Goal: Information Seeking & Learning: Compare options

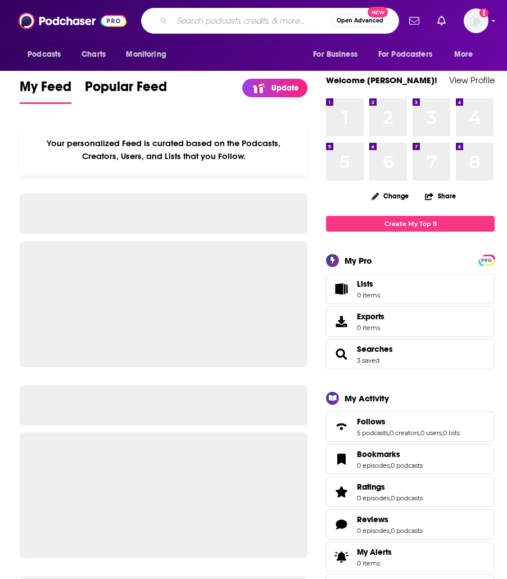
click at [193, 21] on input "Search podcasts, credits, & more..." at bounding box center [252, 21] width 160 height 18
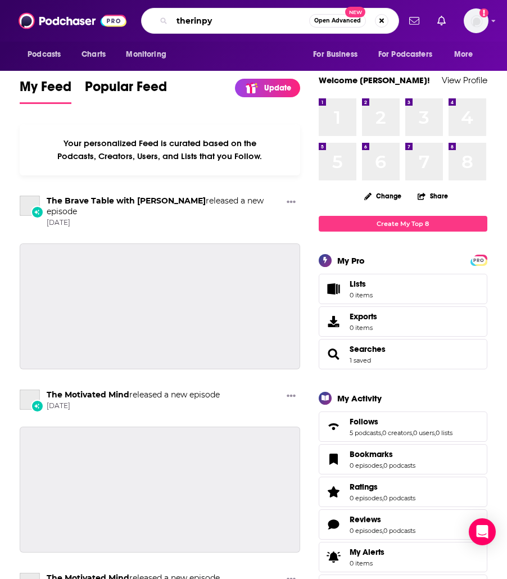
type input "therinpy"
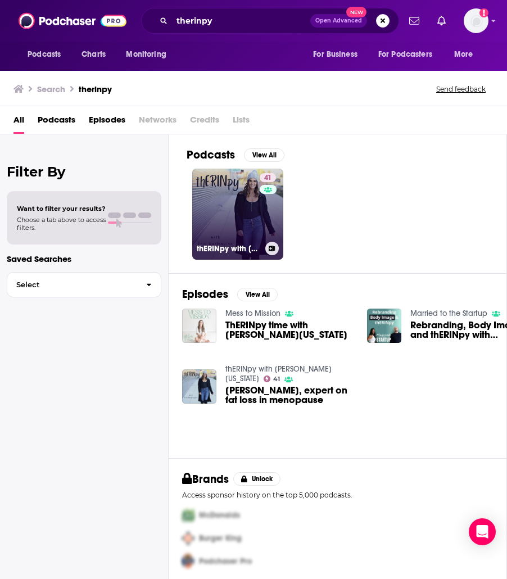
click at [227, 197] on link "41 thERINpy with [PERSON_NAME][US_STATE]" at bounding box center [237, 214] width 91 height 91
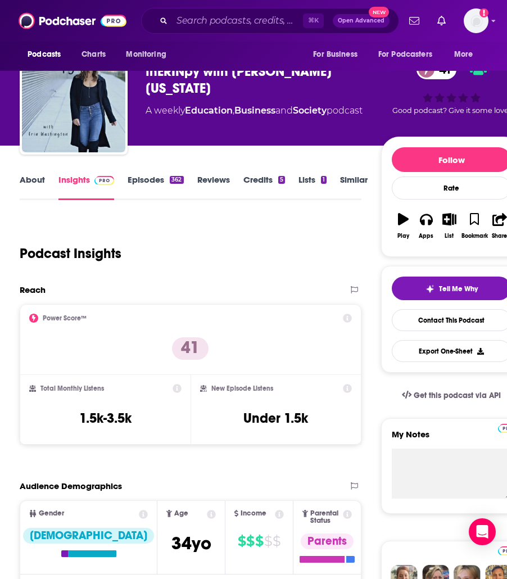
scroll to position [34, 0]
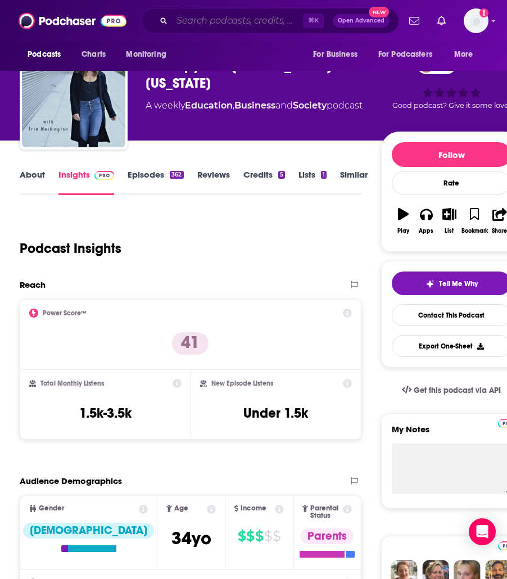
click at [233, 20] on input "Search podcasts, credits, & more..." at bounding box center [237, 21] width 131 height 18
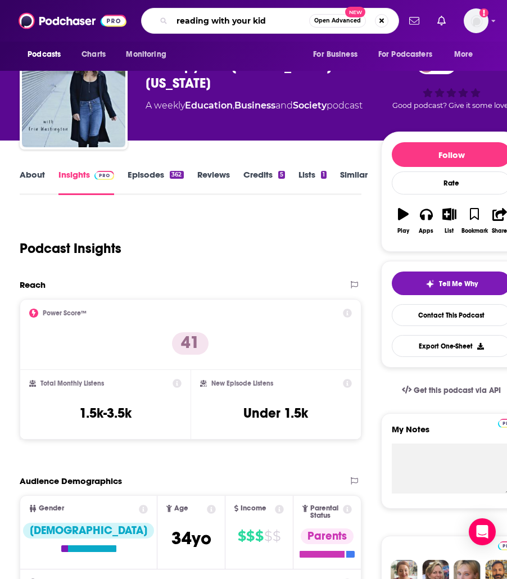
type input "reading with your kids"
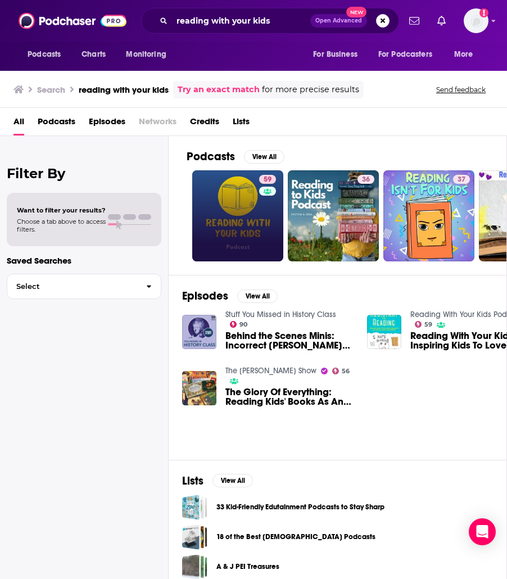
click at [261, 204] on div "59" at bounding box center [269, 216] width 20 height 82
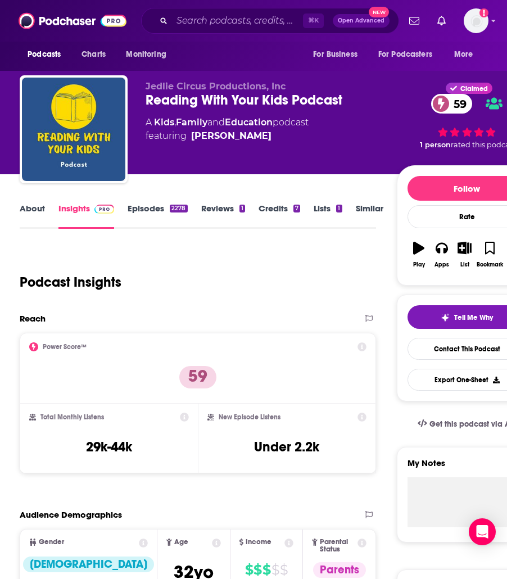
click at [38, 209] on link "About" at bounding box center [32, 216] width 25 height 26
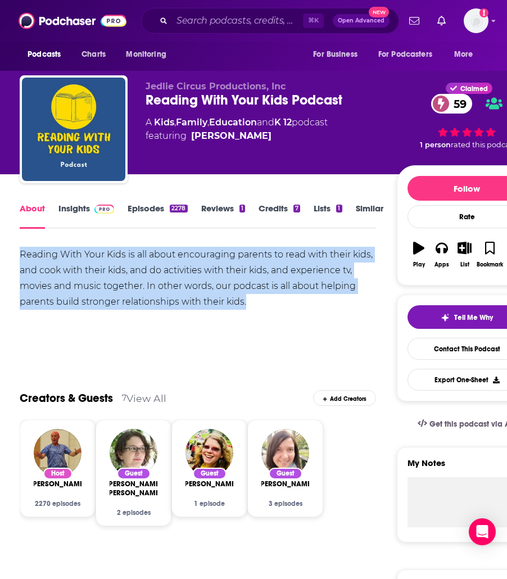
drag, startPoint x: 191, startPoint y: 301, endPoint x: 7, endPoint y: 260, distance: 187.9
copy div "Reading With Your Kids is all about encouraging parents to read with their kids…"
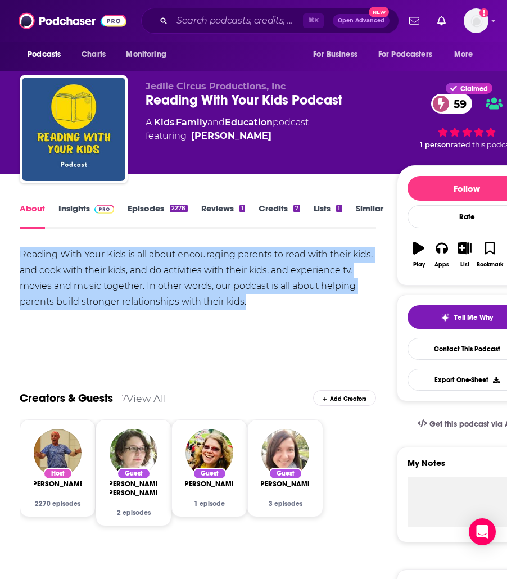
drag, startPoint x: 6, startPoint y: 260, endPoint x: 211, endPoint y: 294, distance: 208.0
click at [215, 295] on div "Reading With Your Kids is all about encouraging parents to read with their kids…" at bounding box center [198, 278] width 356 height 63
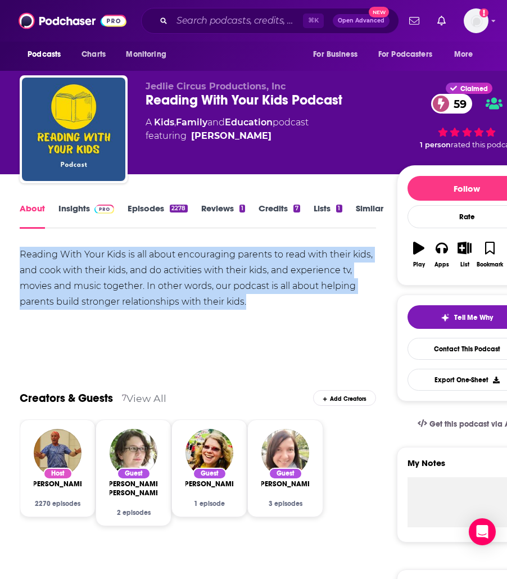
click at [210, 295] on div "Reading With Your Kids is all about encouraging parents to read with their kids…" at bounding box center [198, 278] width 356 height 63
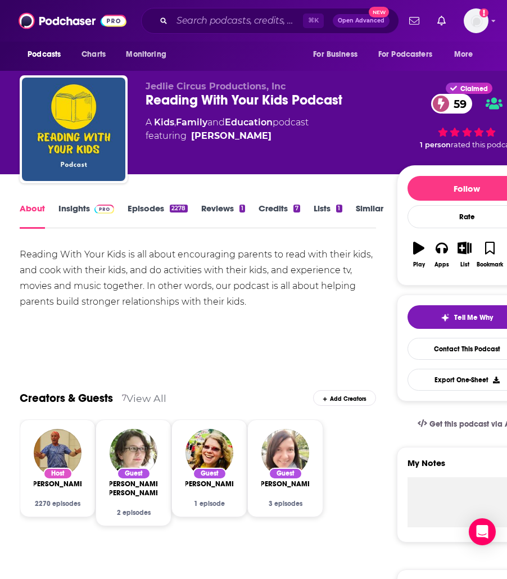
click at [80, 207] on link "Insights" at bounding box center [86, 216] width 56 height 26
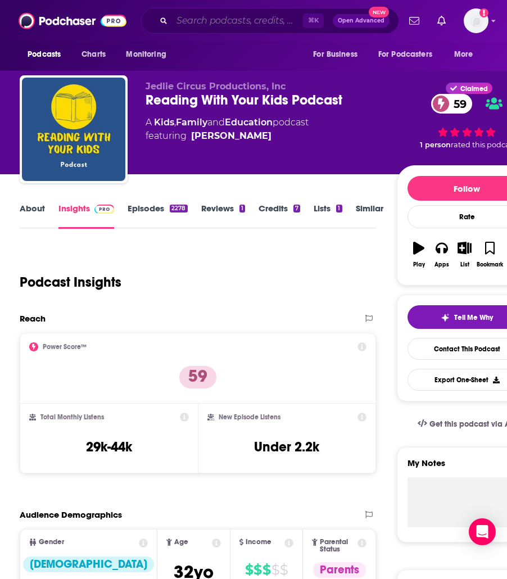
click at [229, 20] on input "Search podcasts, credits, & more..." at bounding box center [237, 21] width 131 height 18
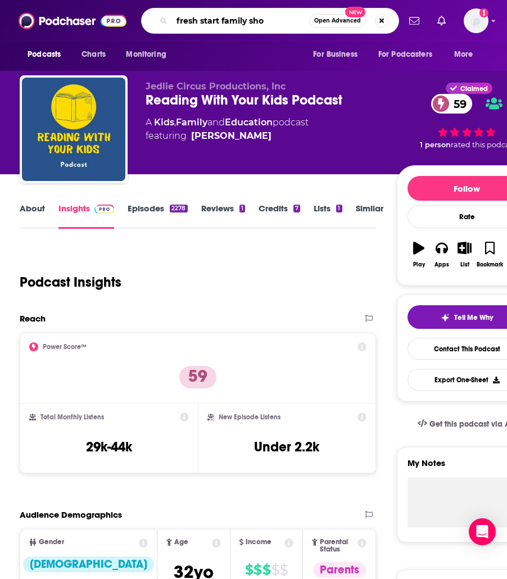
type input "fresh start family show"
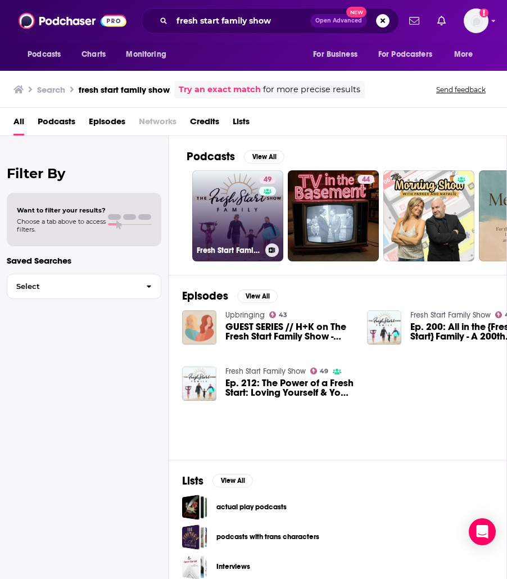
click at [228, 204] on link "49 Fresh Start Family Show" at bounding box center [237, 215] width 91 height 91
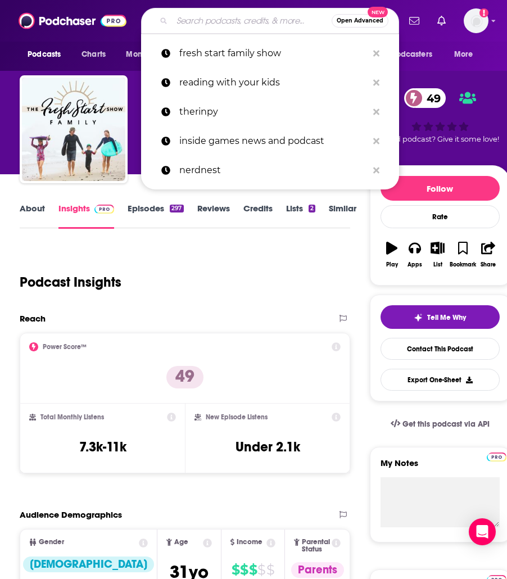
click at [219, 17] on input "Search podcasts, credits, & more..." at bounding box center [252, 21] width 160 height 18
paste input "Ask [PERSON_NAME]: The Psychology of Raising Tweens & Teens"
type input "Ask [PERSON_NAME]: The Psychology of Raising Tweens & Teens"
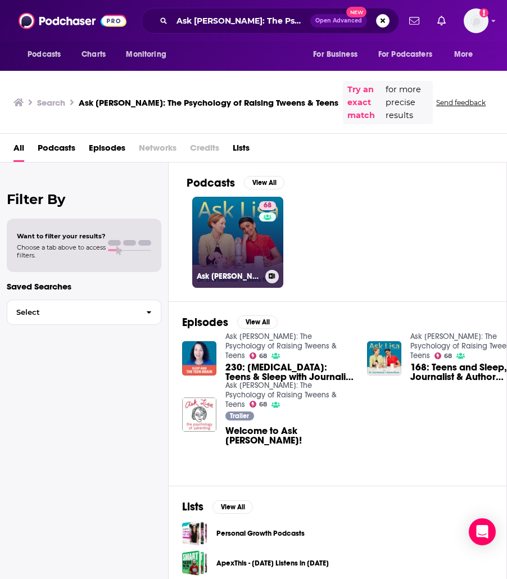
click at [228, 219] on link "68 Ask [PERSON_NAME]: The Psychology of Raising Tweens & Teens" at bounding box center [237, 242] width 91 height 91
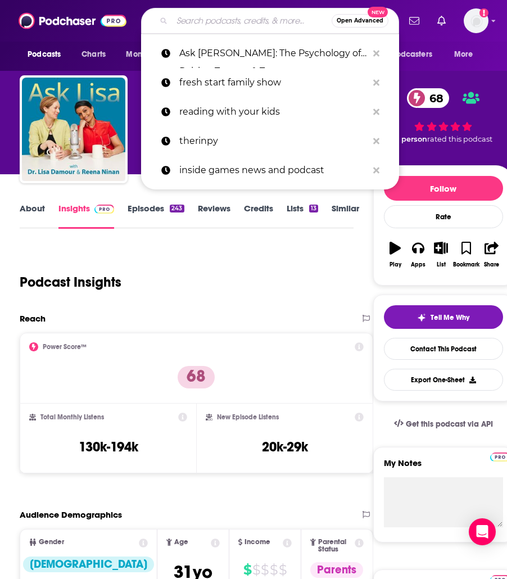
click at [221, 19] on input "Search podcasts, credits, & more..." at bounding box center [252, 21] width 160 height 18
paste input "The Motherly Podcast"
type input "The Motherly Podcast"
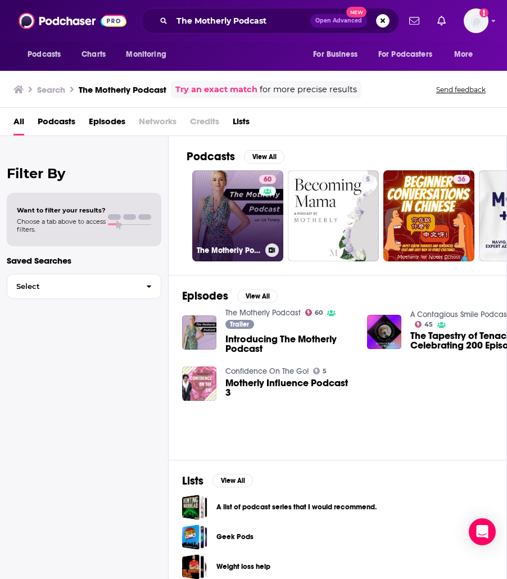
click at [238, 197] on link "60 The Motherly Podcast" at bounding box center [237, 215] width 91 height 91
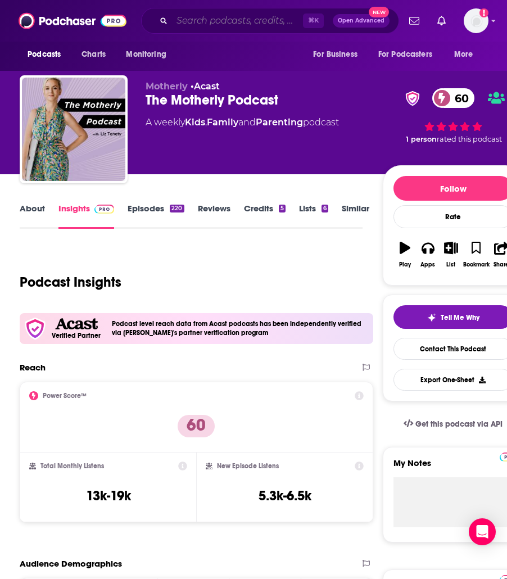
click at [215, 26] on input "Search podcasts, credits, & more..." at bounding box center [237, 21] width 131 height 18
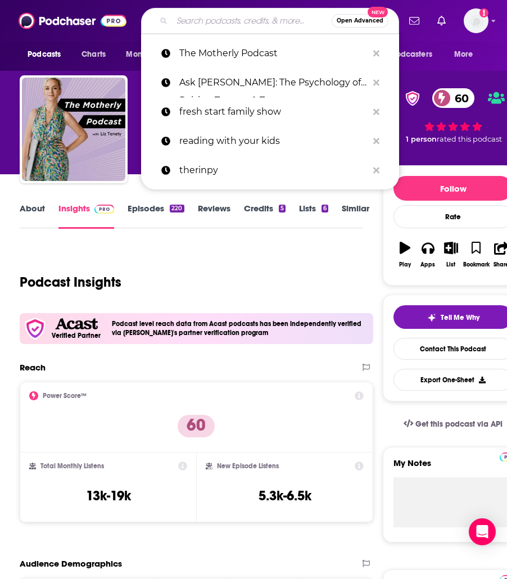
paste input "Feeding The Mouth That Bites You: Parenting Teens Into Adul…"
type input "Feeding The Mouth That Bites You: Parenting Teens Into Adul…"
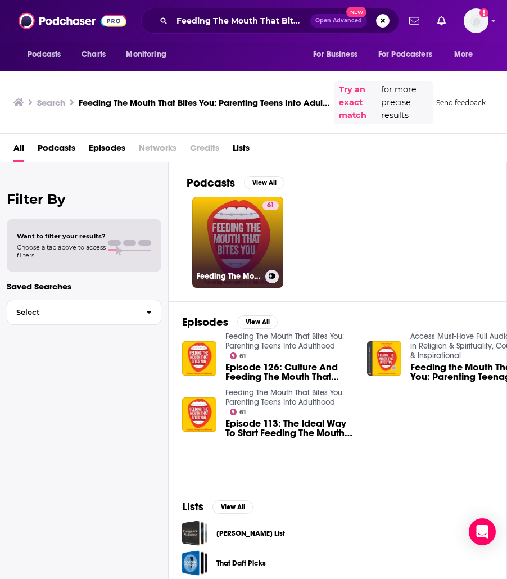
click at [242, 215] on link "61 Feeding The Mouth That Bites You: Parenting Teens Into Adulthood" at bounding box center [237, 242] width 91 height 91
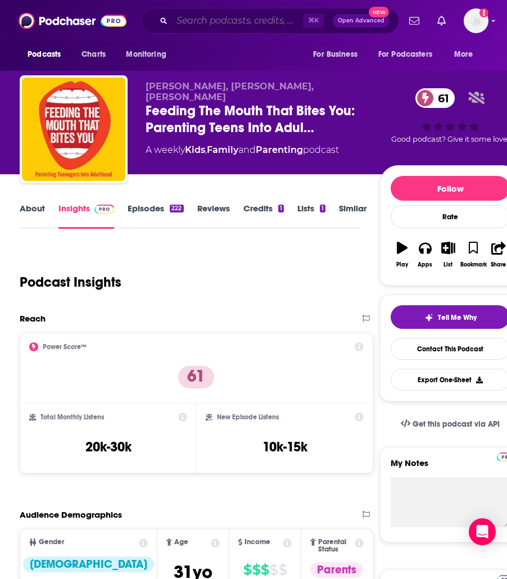
click at [181, 25] on input "Search podcasts, credits, & more..." at bounding box center [237, 21] width 131 height 18
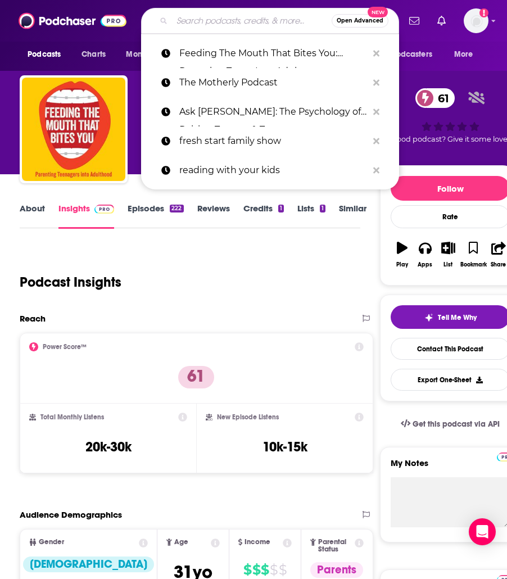
paste input "The Modern Mommy Doc Podcast"
type input "The Modern Mommy Doc Podcast"
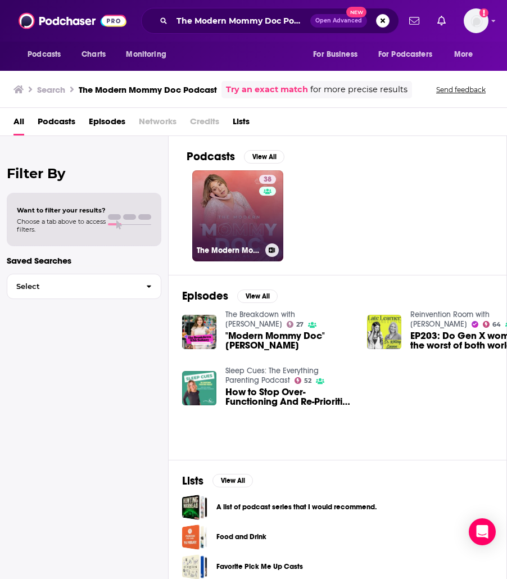
click at [257, 238] on link "38 The Modern Mommy Doc Podcast" at bounding box center [237, 215] width 91 height 91
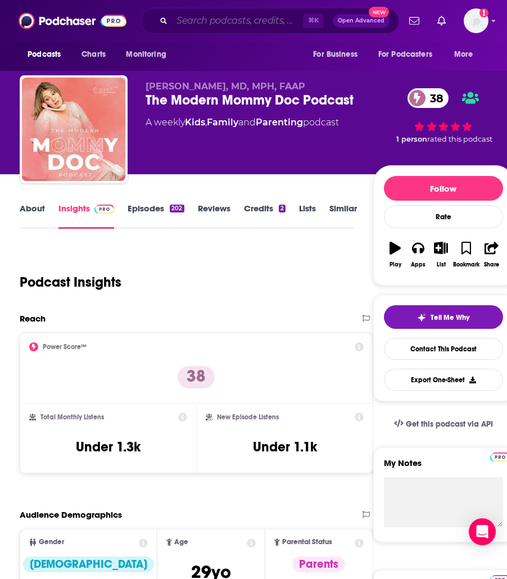
click at [206, 23] on input "Search podcasts, credits, & more..." at bounding box center [237, 21] width 131 height 18
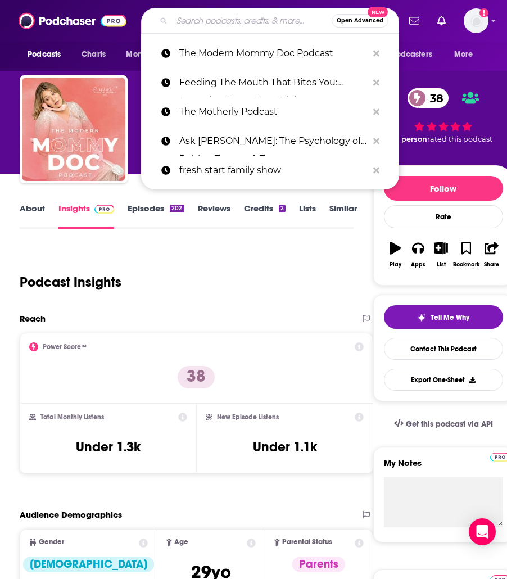
scroll to position [3, 0]
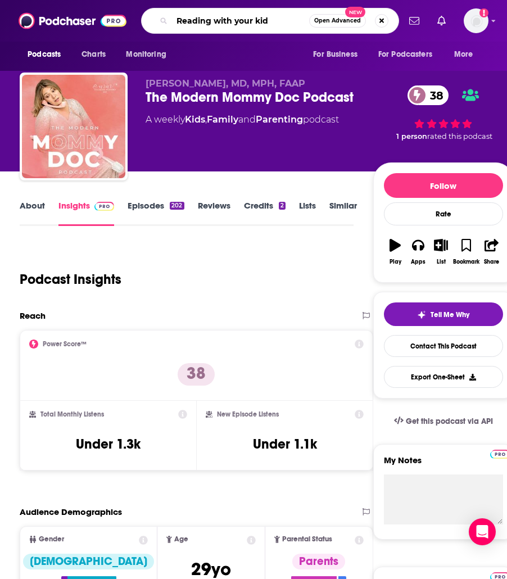
type input "Reading with your kids"
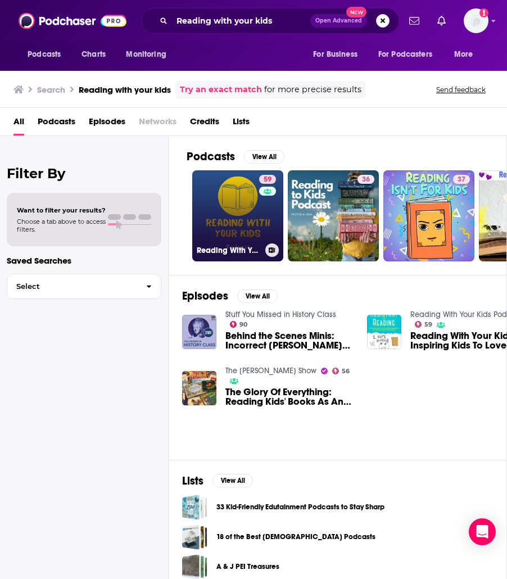
click at [255, 197] on link "59 Reading With Your Kids Podcast" at bounding box center [237, 215] width 91 height 91
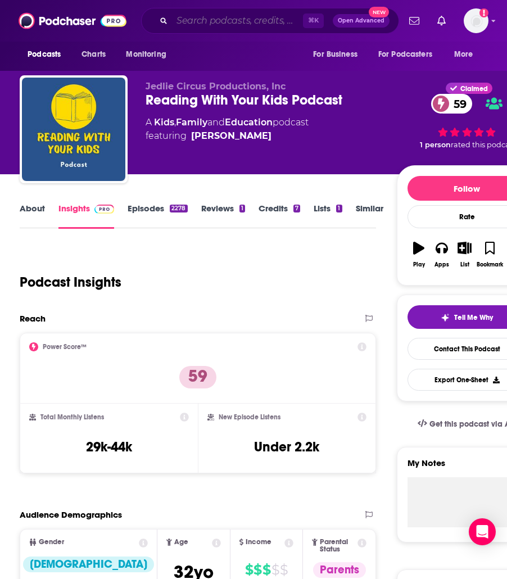
click at [191, 18] on input "Search podcasts, credits, & more..." at bounding box center [237, 21] width 131 height 18
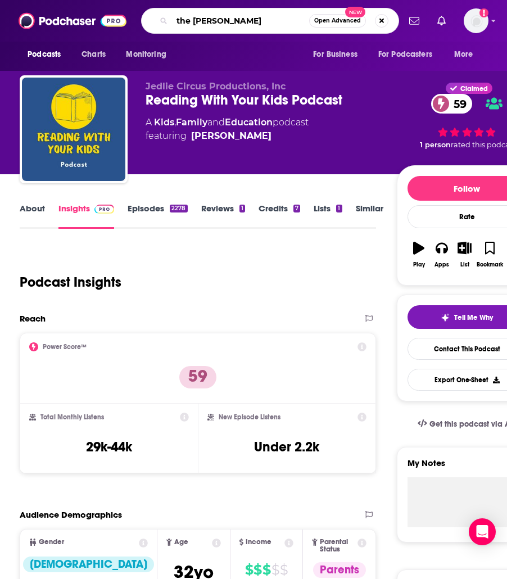
type input "the [PERSON_NAME] show"
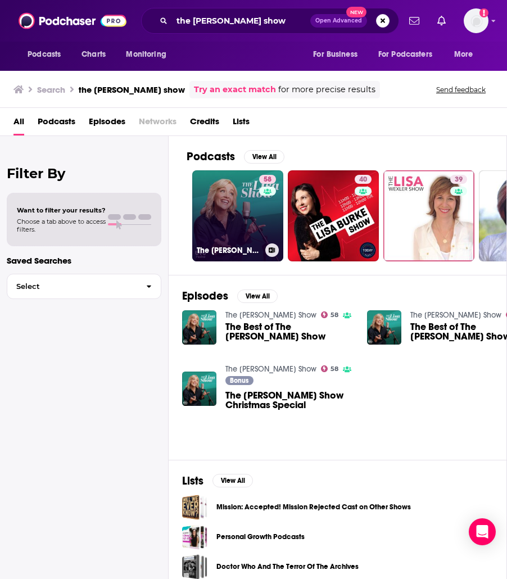
click at [271, 224] on div "58" at bounding box center [269, 209] width 20 height 69
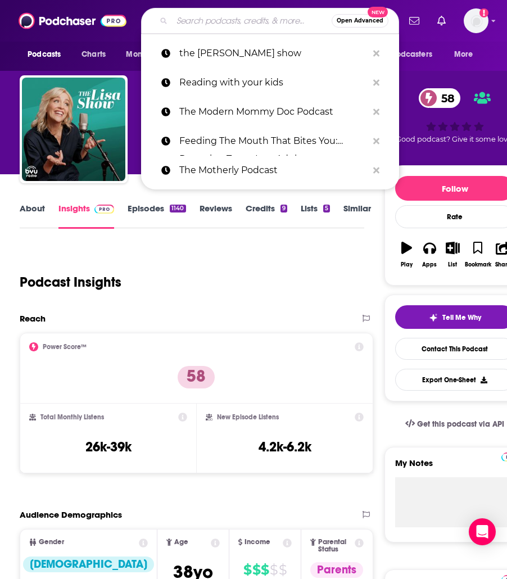
click at [178, 21] on input "Search podcasts, credits, & more..." at bounding box center [252, 21] width 160 height 18
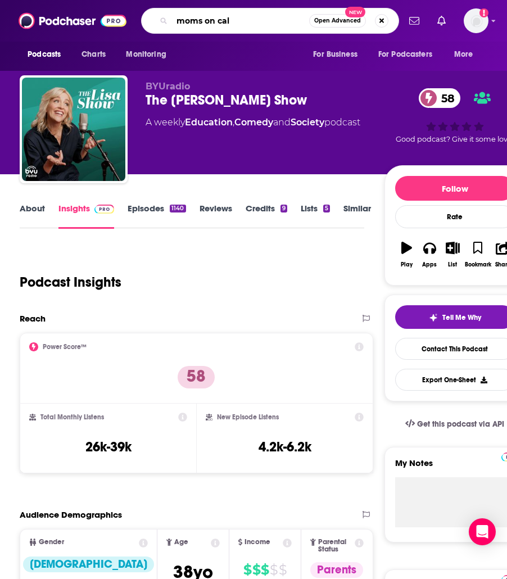
type input "moms on call"
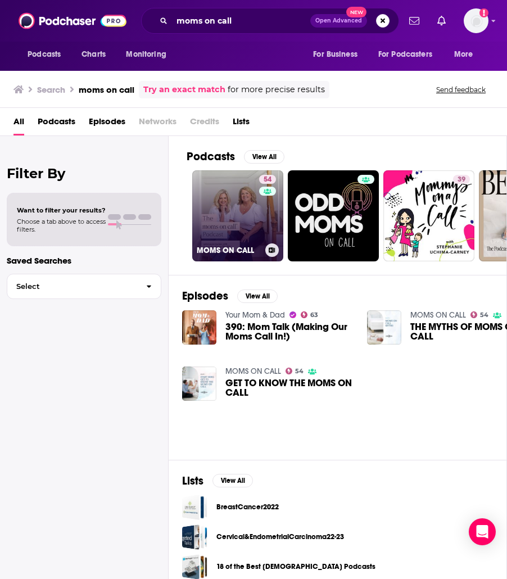
click at [215, 227] on link "54 MOMS ON CALL" at bounding box center [237, 215] width 91 height 91
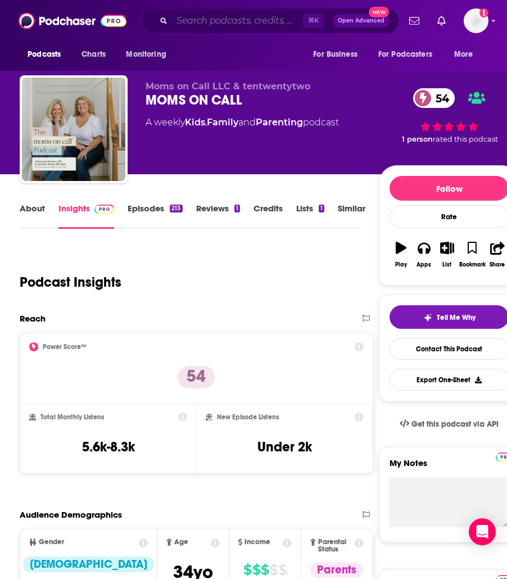
click at [213, 17] on input "Search podcasts, credits, & more..." at bounding box center [237, 21] width 131 height 18
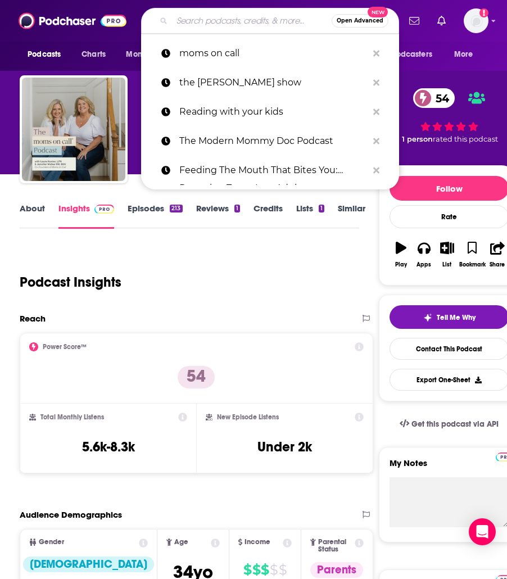
paste input "What If World - Stories for Kids"
type input "What If World - Stories for Kids"
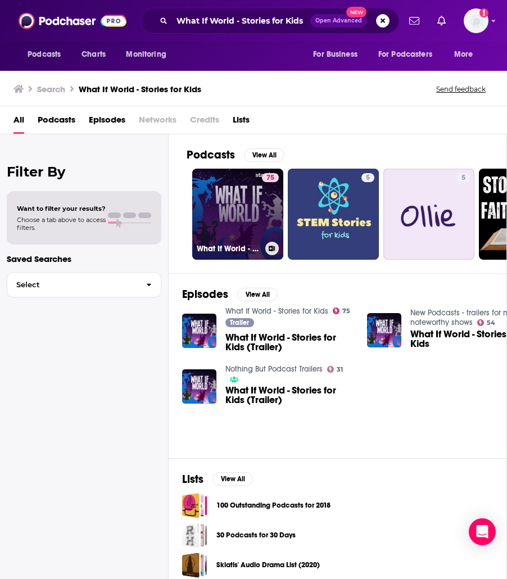
click at [236, 206] on link "75 What If World - Stories for Kids" at bounding box center [237, 214] width 91 height 91
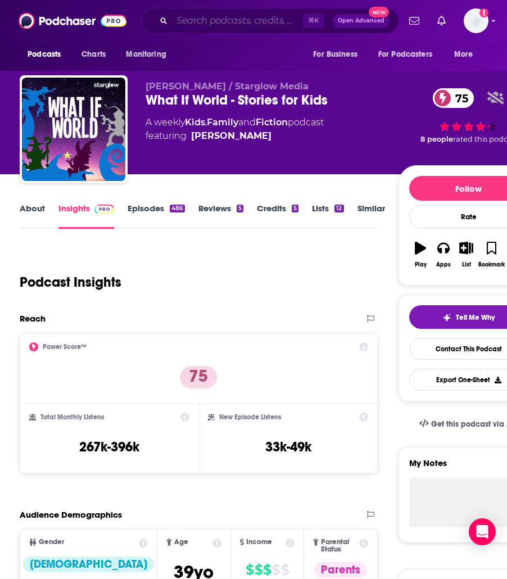
click at [189, 23] on input "Search podcasts, credits, & more..." at bounding box center [237, 21] width 131 height 18
paste input "Dream Big Podcast for Kids"
type input "Dream Big Podcast for Kids"
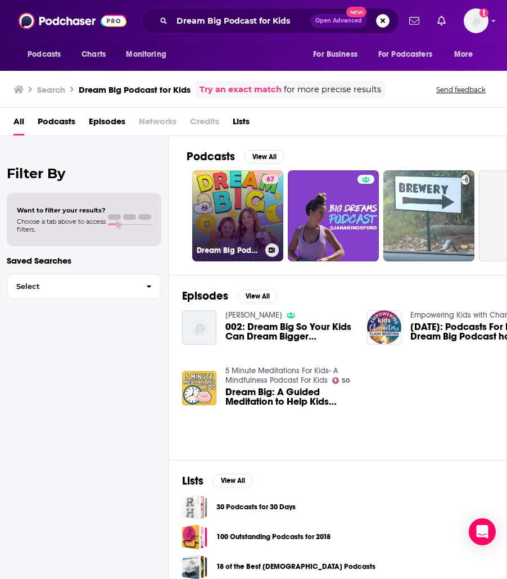
click at [215, 197] on link "67 Dream Big Podcast for Kids" at bounding box center [237, 215] width 91 height 91
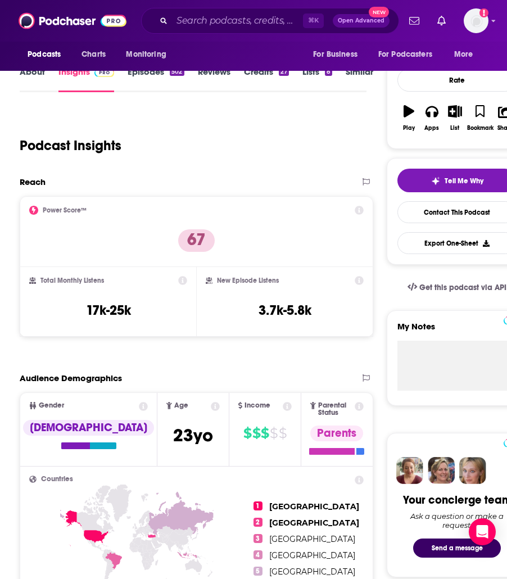
scroll to position [152, 0]
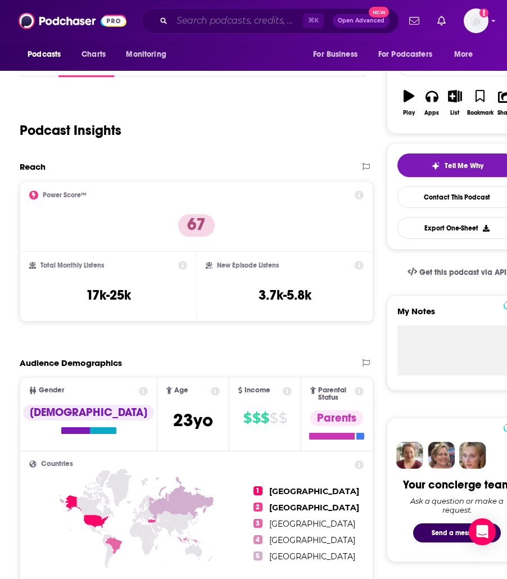
click at [247, 19] on input "Search podcasts, credits, & more..." at bounding box center [237, 21] width 131 height 18
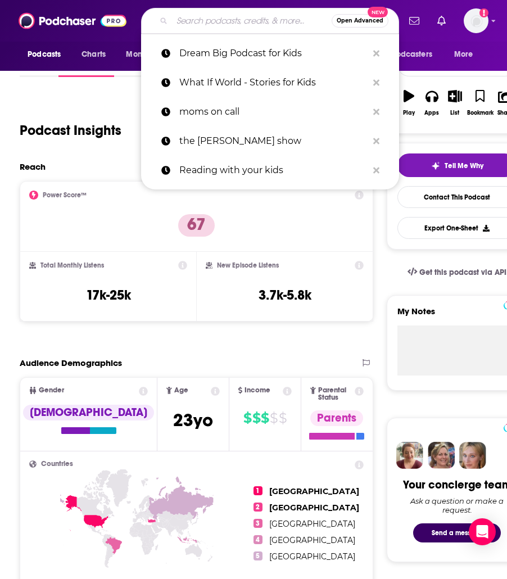
paste input "By Kids, For Kids Story Time - Children's Story Podcast"
type input "By Kids, For Kids Story Time - Children's Story Podcast"
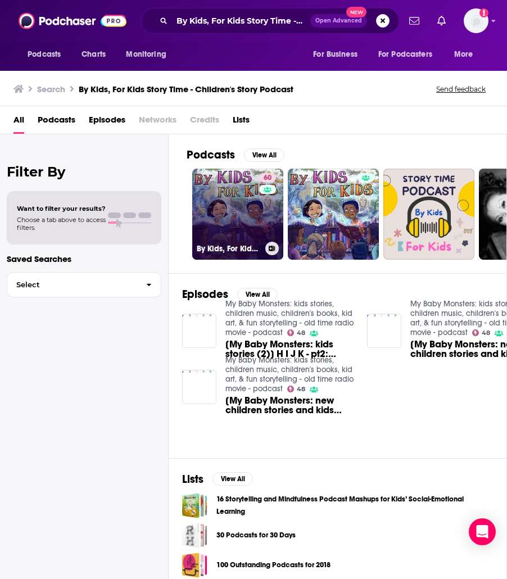
click at [238, 207] on link "60 By Kids, For Kids Story Time - Children's Story Podcast" at bounding box center [237, 214] width 91 height 91
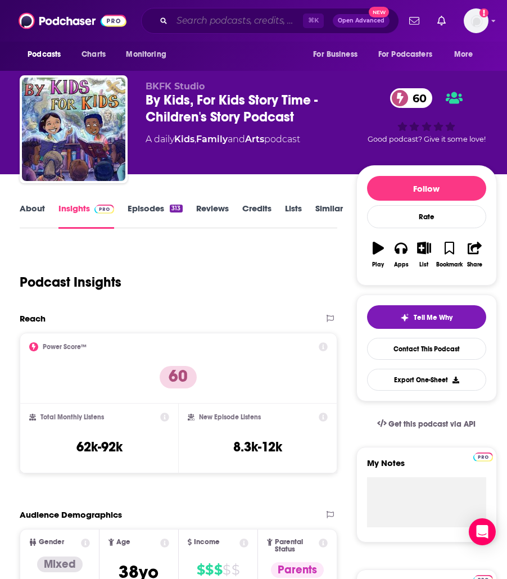
click at [183, 23] on input "Search podcasts, credits, & more..." at bounding box center [237, 21] width 131 height 18
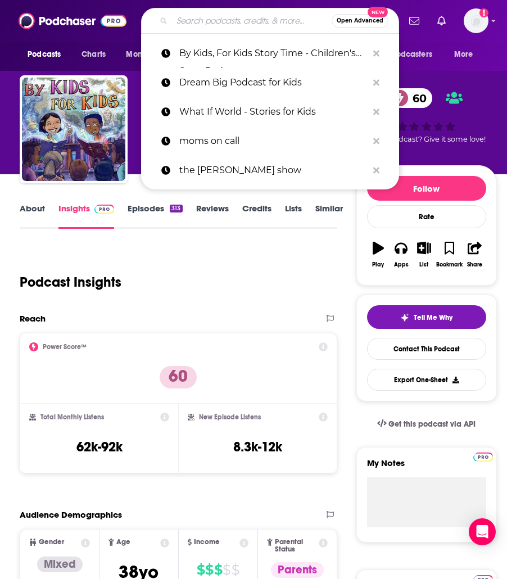
paste input "10 for Teens + Tweens"
type input "10 for Teens + Tweens"
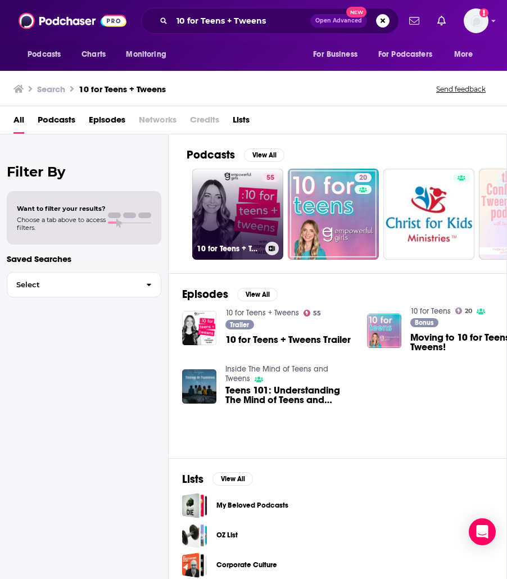
click at [229, 205] on link "55 10 for Teens + Tweens" at bounding box center [237, 214] width 91 height 91
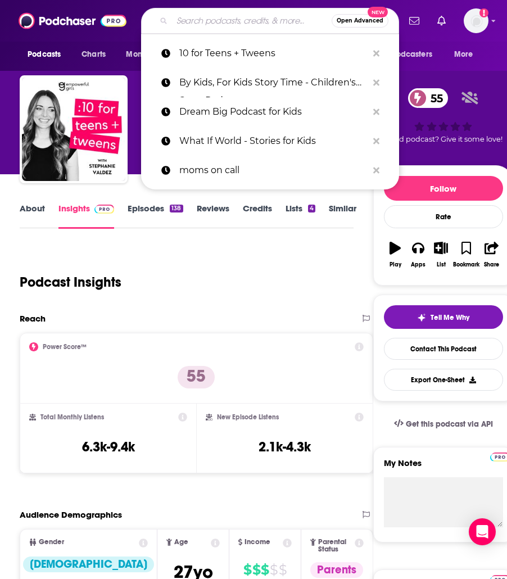
click at [200, 24] on input "Search podcasts, credits, & more..." at bounding box center [252, 21] width 160 height 18
paste input "Book Club for Kids"
type input "Book Club for Kids"
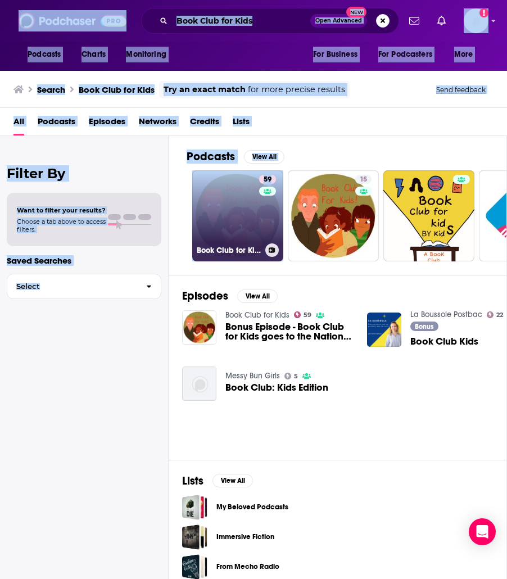
click at [252, 208] on link "59 Book Club for Kids" at bounding box center [237, 215] width 91 height 91
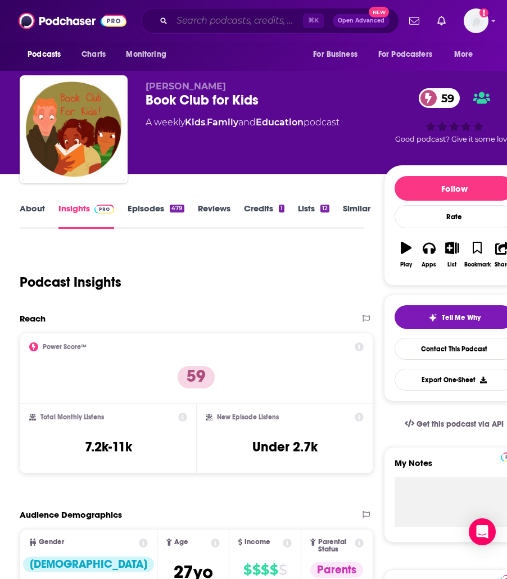
click at [200, 13] on input "Search podcasts, credits, & more..." at bounding box center [237, 21] width 131 height 18
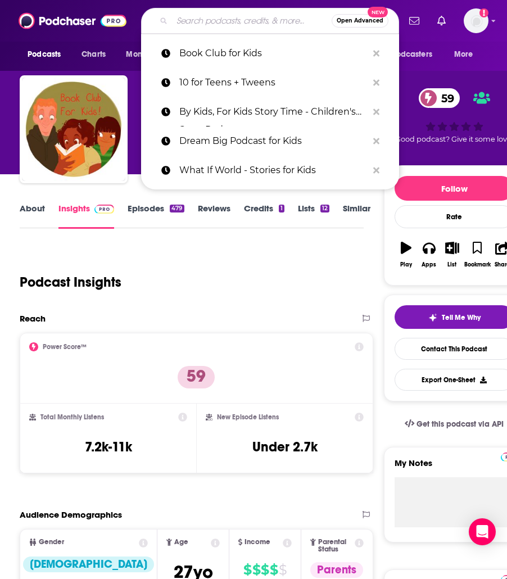
paste input "Withywindle"
type input "Withywindle"
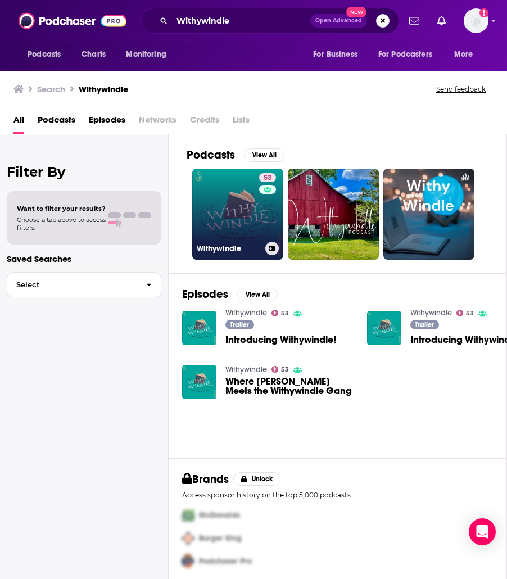
click at [212, 206] on link "53 Withywindle" at bounding box center [237, 214] width 91 height 91
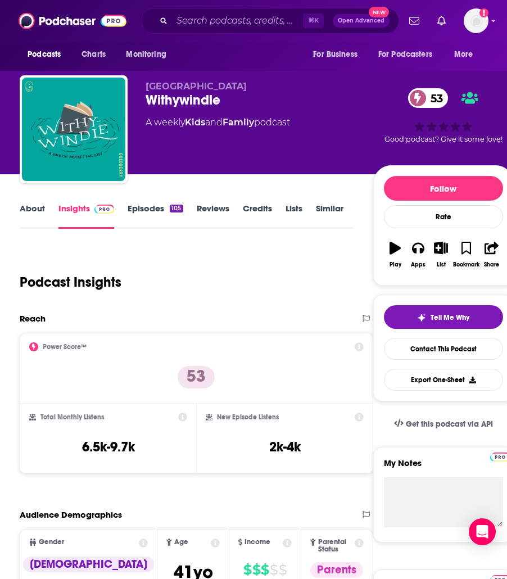
click at [192, 30] on div "⌘ K Open Advanced New" at bounding box center [270, 21] width 258 height 26
click at [191, 26] on input "Search podcasts, credits, & more..." at bounding box center [237, 21] width 131 height 18
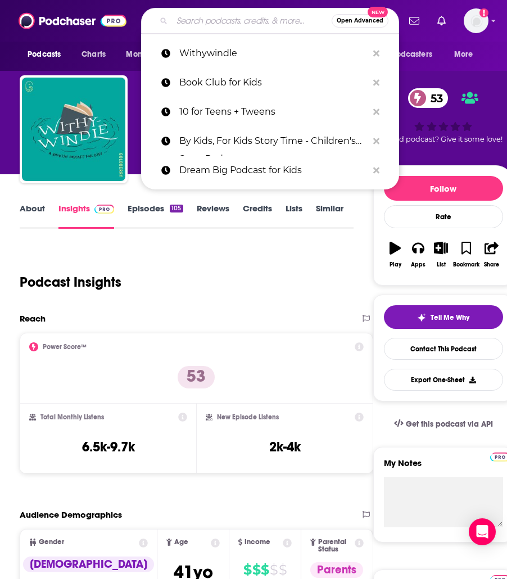
paste input "The Children's Hour"
type input "The Children's Hour"
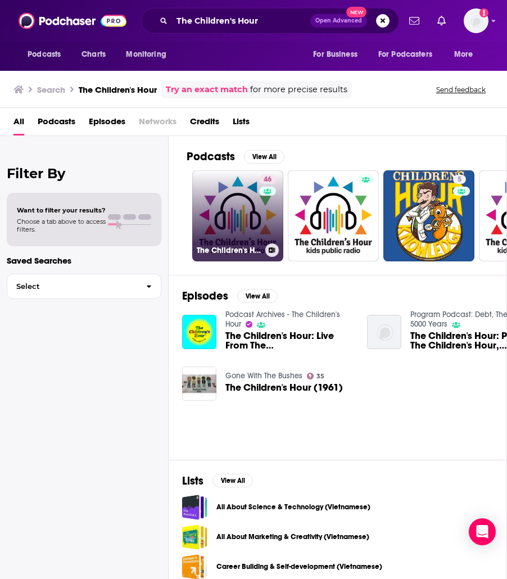
click at [223, 209] on link "46 The Children's Hour" at bounding box center [237, 215] width 91 height 91
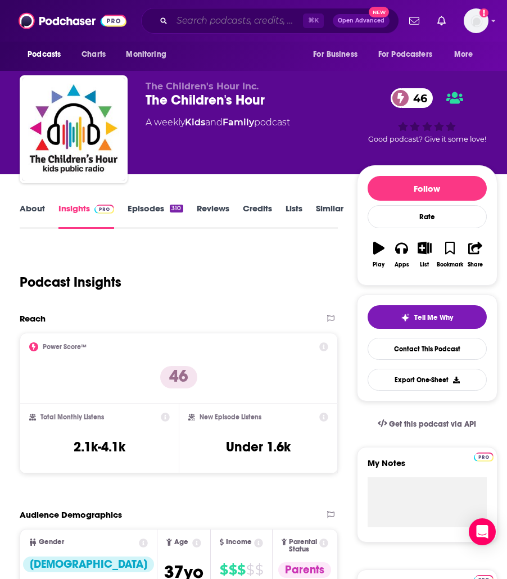
click at [243, 24] on input "Search podcasts, credits, & more..." at bounding box center [237, 21] width 131 height 18
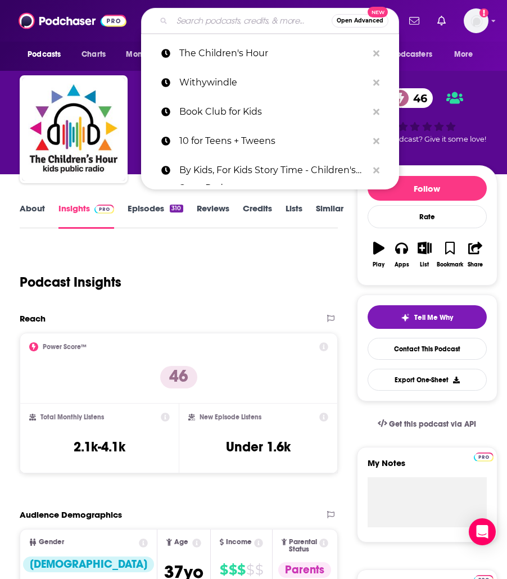
click at [243, 24] on input "Search podcasts, credits, & more..." at bounding box center [252, 21] width 160 height 18
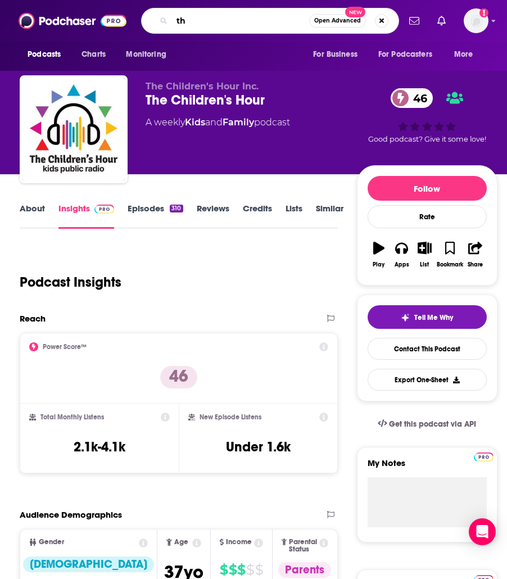
type input "t"
type input "circle round"
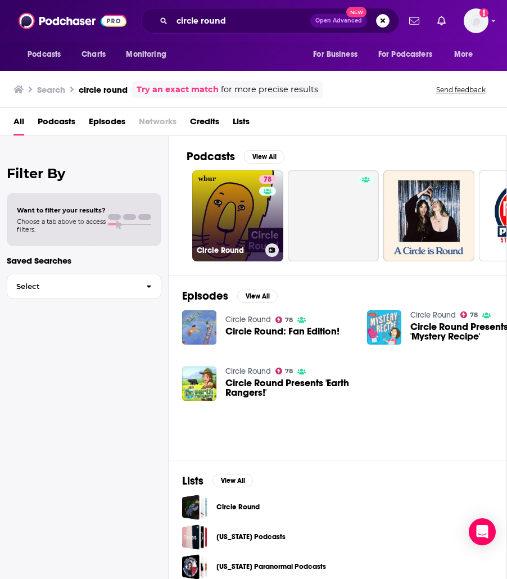
click at [243, 200] on link "78 Circle Round" at bounding box center [237, 215] width 91 height 91
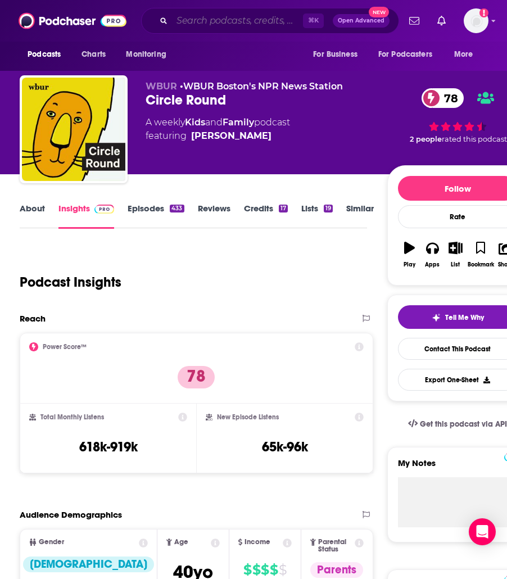
click at [233, 24] on input "Search podcasts, credits, & more..." at bounding box center [237, 21] width 131 height 18
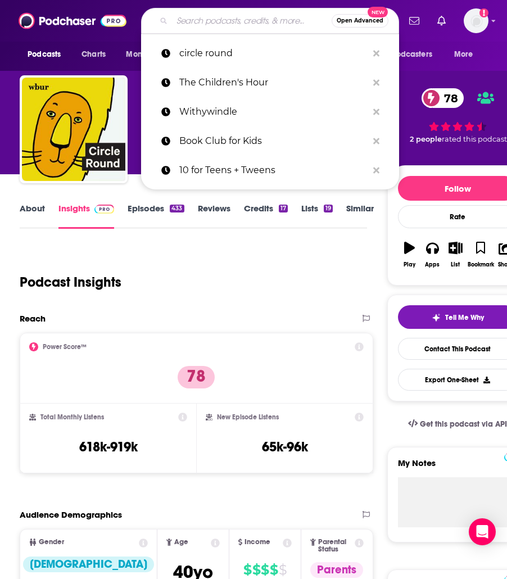
click at [233, 24] on input "Search podcasts, credits, & more..." at bounding box center [252, 21] width 160 height 18
paste input "[PERSON_NAME] Show"
type input "[PERSON_NAME] Show"
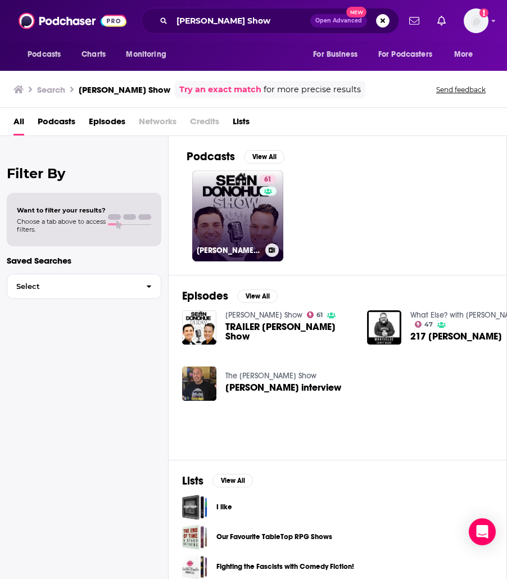
click at [231, 203] on link "61 [PERSON_NAME] Show" at bounding box center [237, 215] width 91 height 91
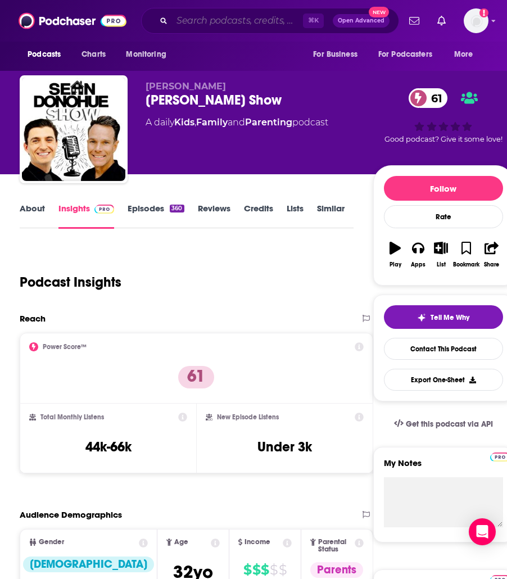
click at [210, 17] on input "Search podcasts, credits, & more..." at bounding box center [237, 21] width 131 height 18
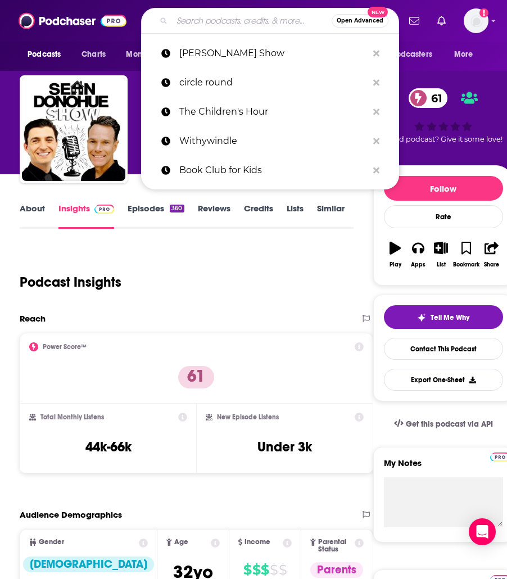
paste input "The Whole Parent Podcast"
type input "The Whole Parent Podcast"
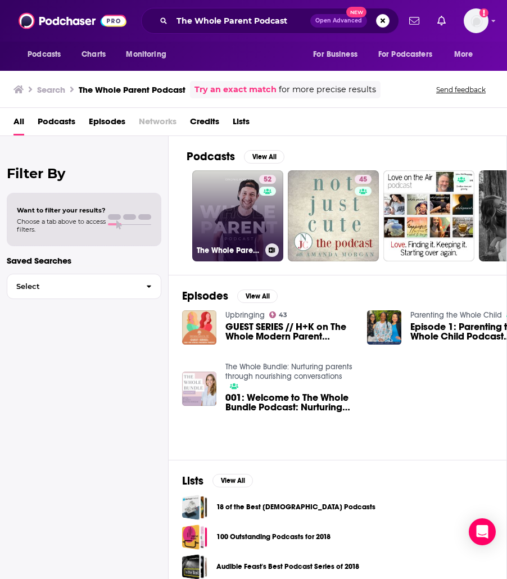
click at [251, 207] on link "52 The Whole Parent Podcast" at bounding box center [237, 215] width 91 height 91
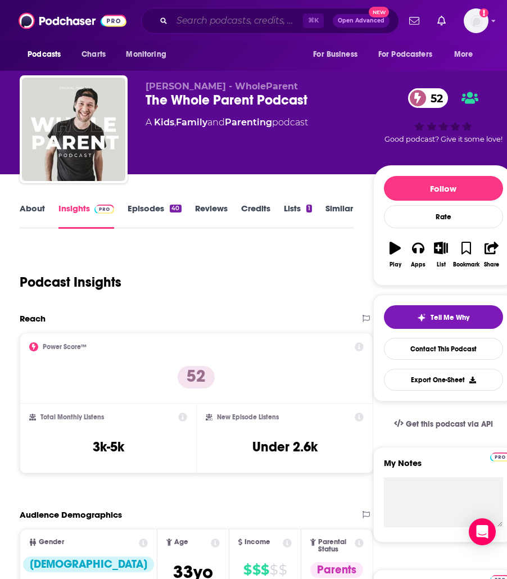
click at [232, 16] on input "Search podcasts, credits, & more..." at bounding box center [237, 21] width 131 height 18
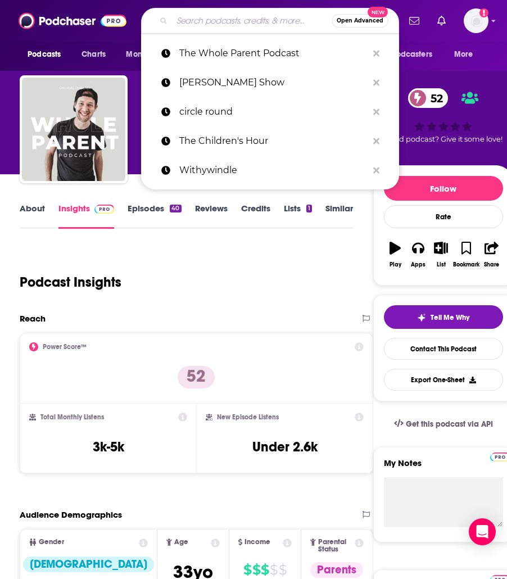
paste input "Transforming The Toddler Years"
type input "Transforming The Toddler Years"
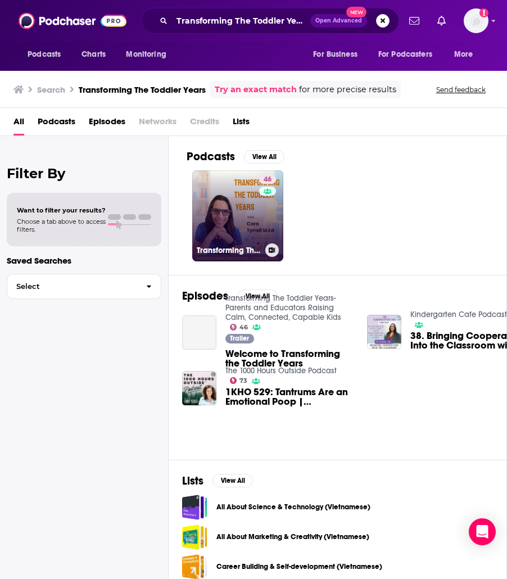
click at [230, 209] on link "46 Transforming The Toddler Years- Parents and Educators Raising Calm, Connecte…" at bounding box center [237, 215] width 91 height 91
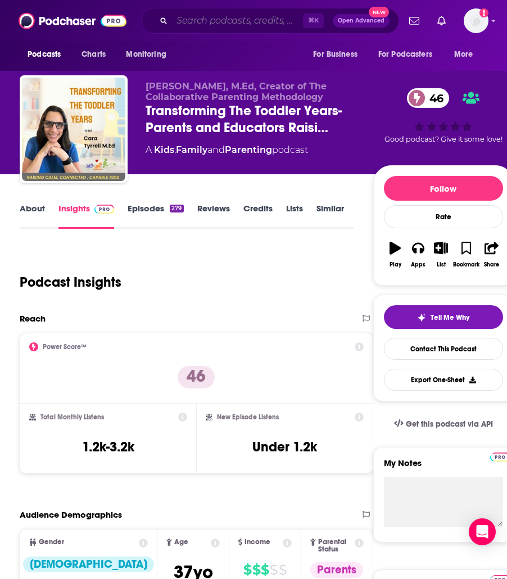
click at [196, 24] on input "Search podcasts, credits, & more..." at bounding box center [237, 21] width 131 height 18
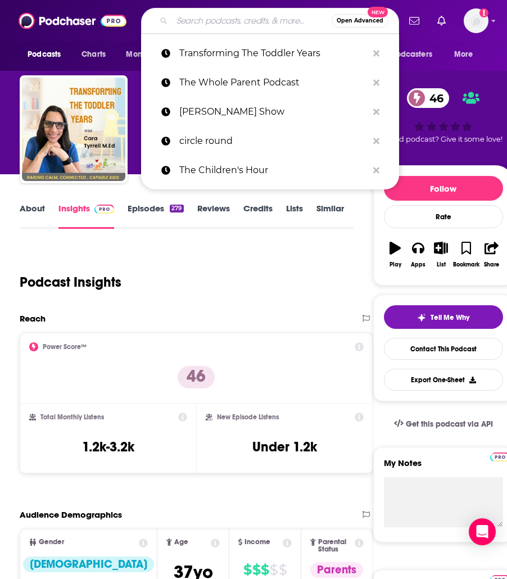
click at [196, 24] on input "Search podcasts, credits, & more..." at bounding box center [252, 21] width 160 height 18
paste input "The Art of Playful Parenting"
type input "The Art of Playful Parenting"
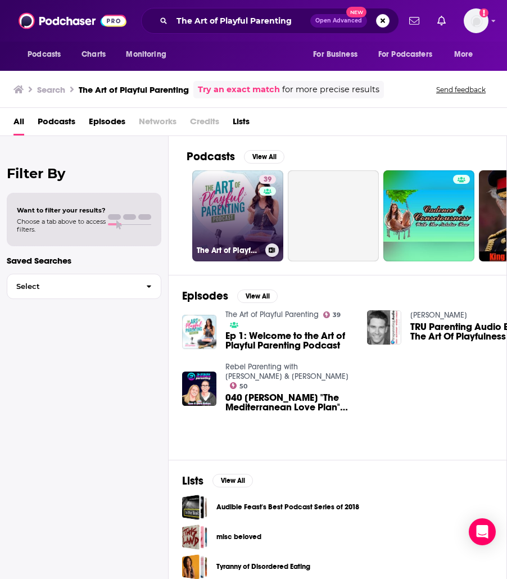
click at [217, 241] on link "39 The Art of Playful Parenting" at bounding box center [237, 215] width 91 height 91
